Goal: Information Seeking & Learning: Check status

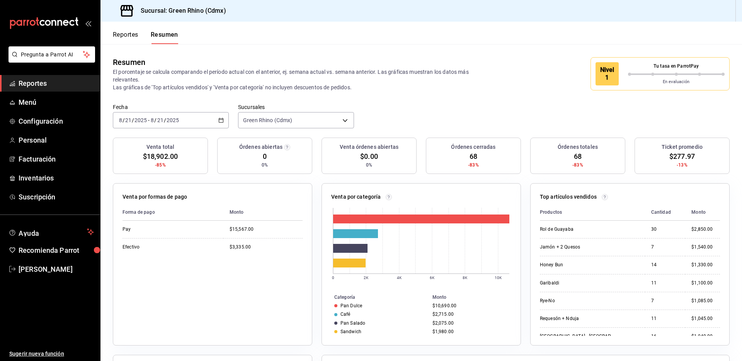
drag, startPoint x: 147, startPoint y: 44, endPoint x: 142, endPoint y: 43, distance: 4.8
click at [144, 44] on div "Reportes Resumen" at bounding box center [145, 37] width 65 height 13
click at [140, 41] on div "Reportes Resumen" at bounding box center [145, 37] width 65 height 13
click at [137, 37] on button "Reportes" at bounding box center [126, 37] width 26 height 13
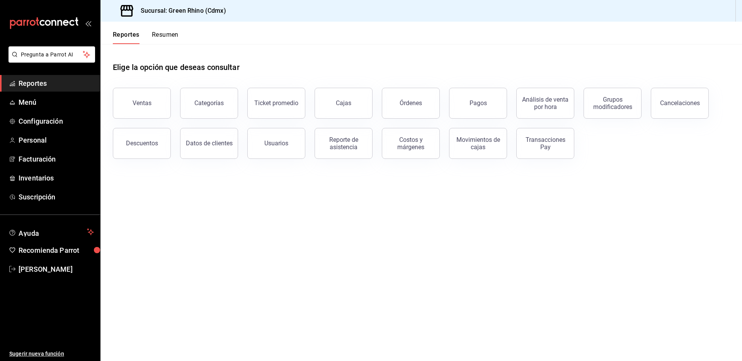
click at [497, 120] on div "Movimientos de cajas" at bounding box center [473, 139] width 67 height 40
drag, startPoint x: 489, startPoint y: 110, endPoint x: 495, endPoint y: 122, distance: 13.5
click at [489, 111] on button "Pagos" at bounding box center [478, 103] width 58 height 31
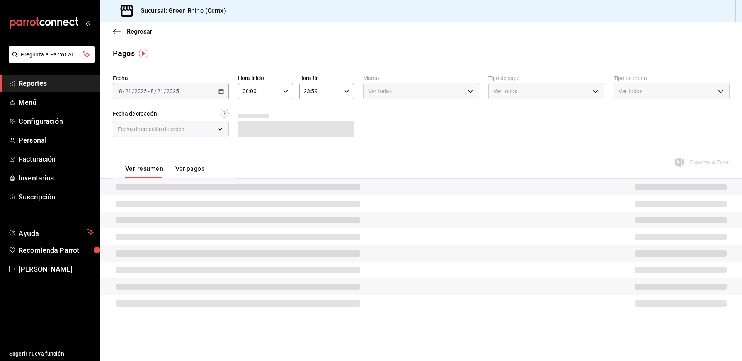
click at [229, 96] on div "Fecha 2025-08-21 8 / 21 / 2025 - 2025-08-21 8 / 21 / 2025 Hora inicio 00:00 Hor…" at bounding box center [421, 109] width 617 height 75
click at [223, 95] on div "2025-08-21 8 / 21 / 2025 - 2025-08-21 8 / 21 / 2025" at bounding box center [171, 91] width 116 height 16
click at [213, 90] on div "2025-08-21 8 / 21 / 2025 - 2025-08-21 8 / 21 / 2025" at bounding box center [171, 91] width 116 height 16
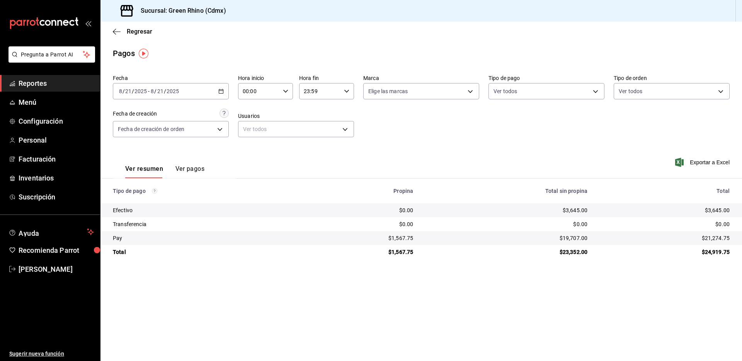
click at [179, 87] on div "2025-08-21 8 / 21 / 2025 - 2025-08-21 8 / 21 / 2025" at bounding box center [171, 91] width 116 height 16
click at [131, 135] on span "Ayer" at bounding box center [149, 132] width 60 height 8
click at [569, 209] on div "$18,742.50" at bounding box center [500, 211] width 159 height 8
copy div "18,742.50"
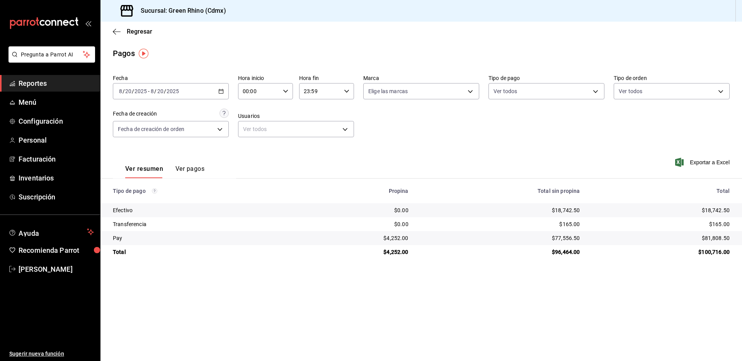
click at [718, 238] on div "$81,808.50" at bounding box center [661, 238] width 137 height 8
copy div "81,808.50"
click at [720, 224] on div "$165.00" at bounding box center [661, 224] width 137 height 8
click at [720, 223] on div "$165.00" at bounding box center [661, 224] width 137 height 8
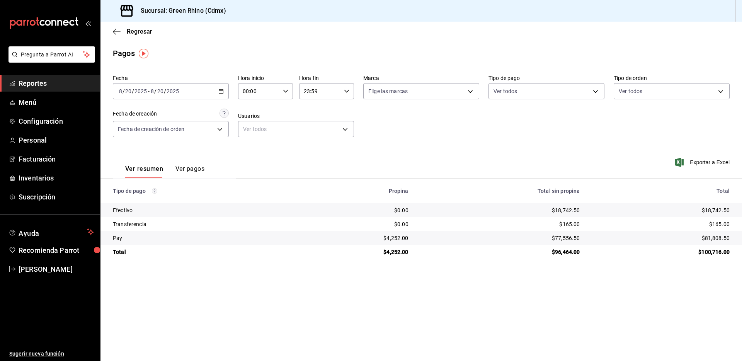
click at [123, 36] on div "Regresar" at bounding box center [422, 32] width 642 height 20
click at [128, 32] on span "Regresar" at bounding box center [140, 31] width 26 height 7
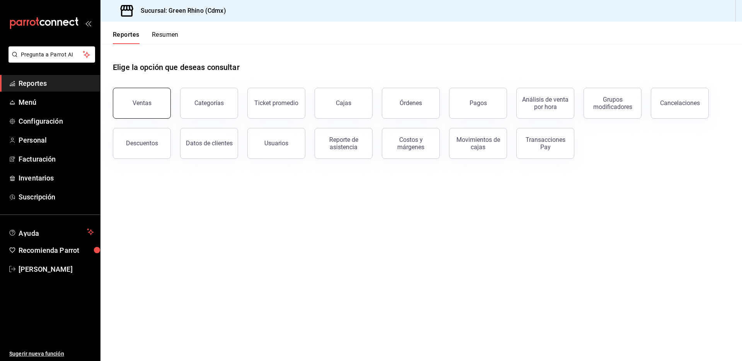
click at [126, 115] on button "Ventas" at bounding box center [142, 103] width 58 height 31
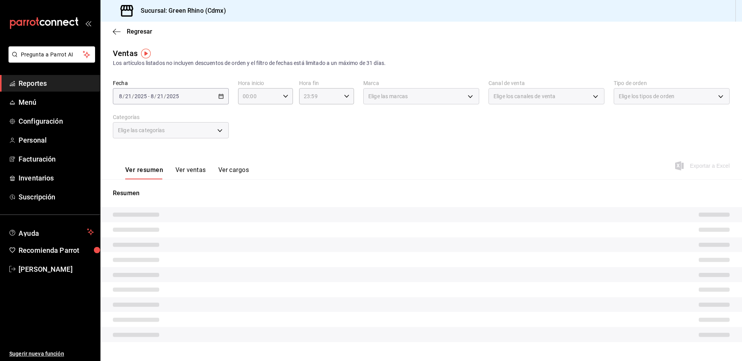
click at [211, 96] on div "2025-08-21 8 / 21 / 2025 - 2025-08-21 8 / 21 / 2025" at bounding box center [171, 96] width 116 height 16
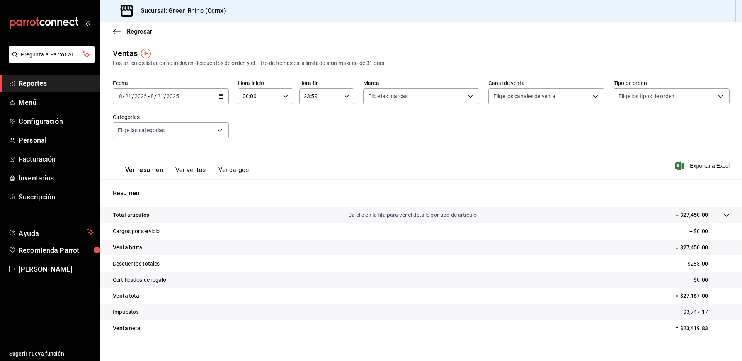
click at [216, 97] on div "2025-08-21 8 / 21 / 2025 - 2025-08-21 8 / 21 / 2025" at bounding box center [171, 96] width 116 height 16
click at [289, 58] on div "Ventas Los artículos listados no incluyen descuentos de orden y el filtro de fe…" at bounding box center [421, 58] width 617 height 20
click at [145, 32] on span "Regresar" at bounding box center [140, 31] width 26 height 7
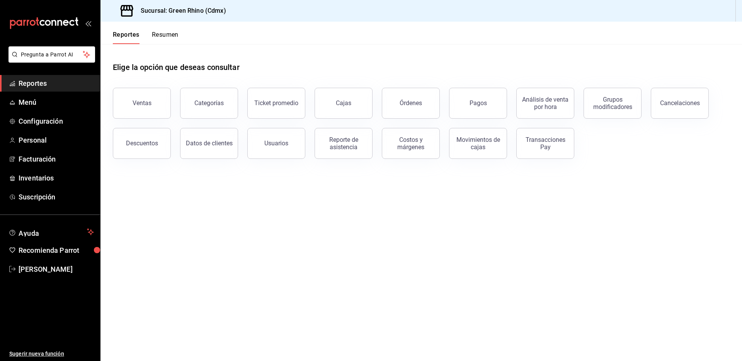
click at [163, 34] on button "Resumen" at bounding box center [165, 37] width 27 height 13
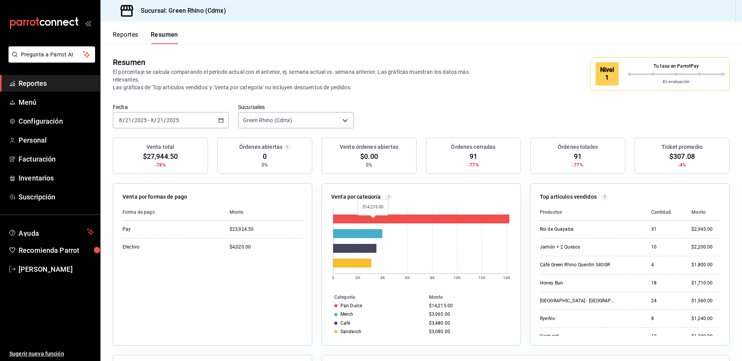
click at [375, 223] on rect at bounding box center [421, 219] width 176 height 9
click at [137, 38] on button "Reportes" at bounding box center [126, 37] width 26 height 13
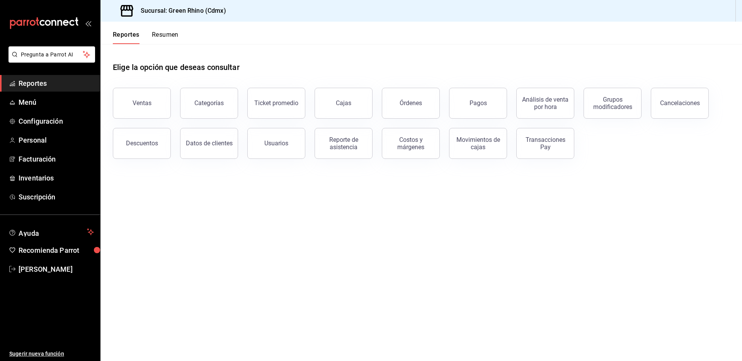
click at [486, 114] on button "Pagos" at bounding box center [478, 103] width 58 height 31
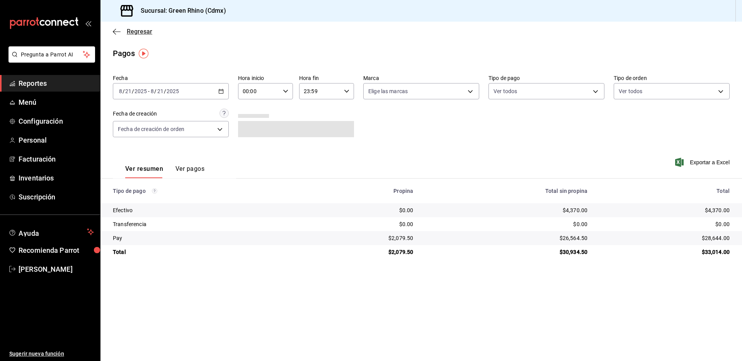
click at [115, 32] on icon "button" at bounding box center [117, 31] width 8 height 7
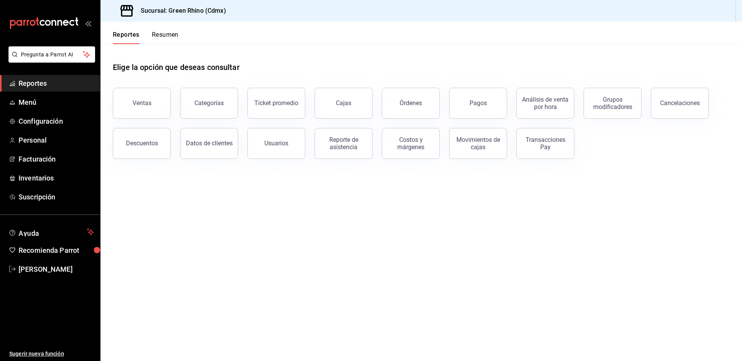
click at [172, 94] on div "Categorías" at bounding box center [204, 99] width 67 height 40
click at [164, 99] on button "Ventas" at bounding box center [142, 103] width 58 height 31
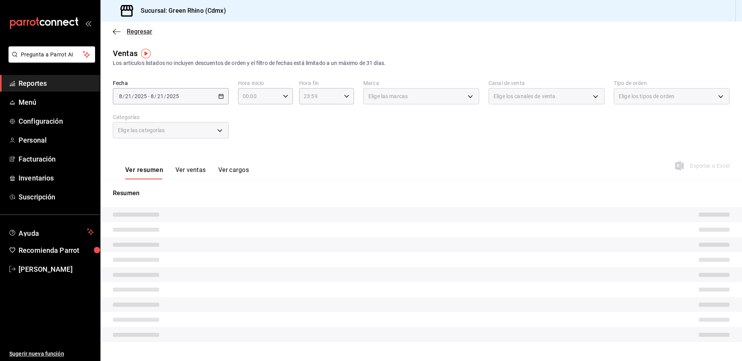
click at [133, 34] on span "Regresar" at bounding box center [140, 31] width 26 height 7
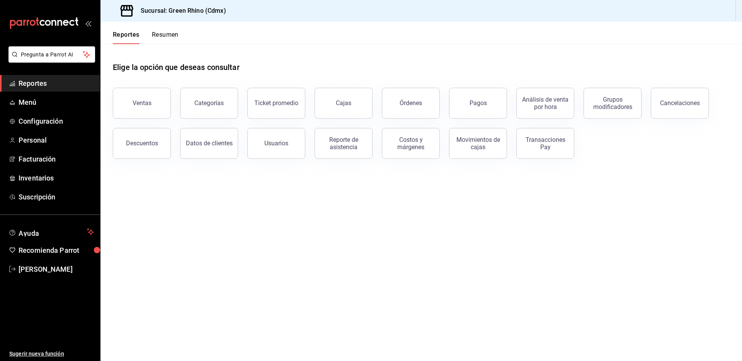
click at [163, 36] on button "Resumen" at bounding box center [165, 37] width 27 height 13
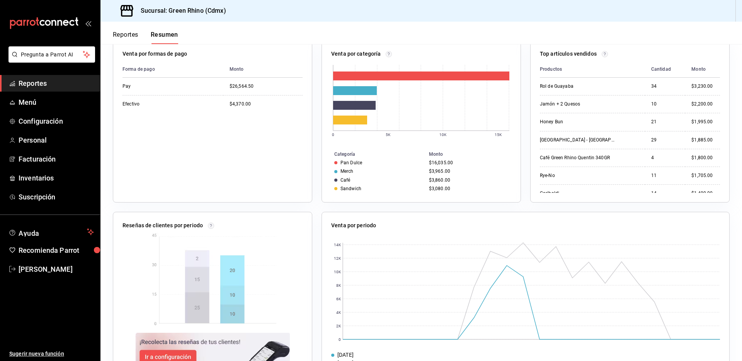
scroll to position [169, 0]
